Goal: Task Accomplishment & Management: Use online tool/utility

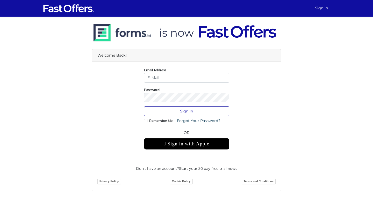
type input "andyedoo@gmail.com"
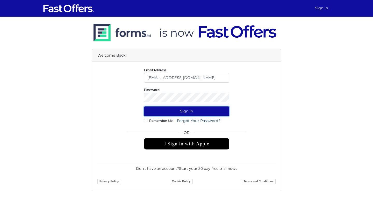
click at [186, 113] on button "Sign In" at bounding box center [186, 111] width 85 height 10
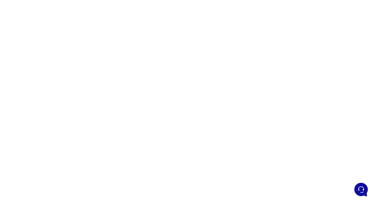
scroll to position [4, 0]
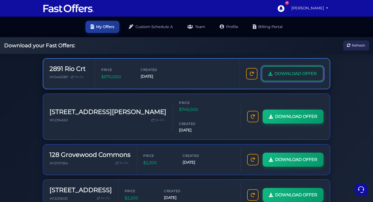
click at [295, 75] on span "DOWNLOAD OFFER" at bounding box center [296, 73] width 42 height 7
